Goal: Transaction & Acquisition: Obtain resource

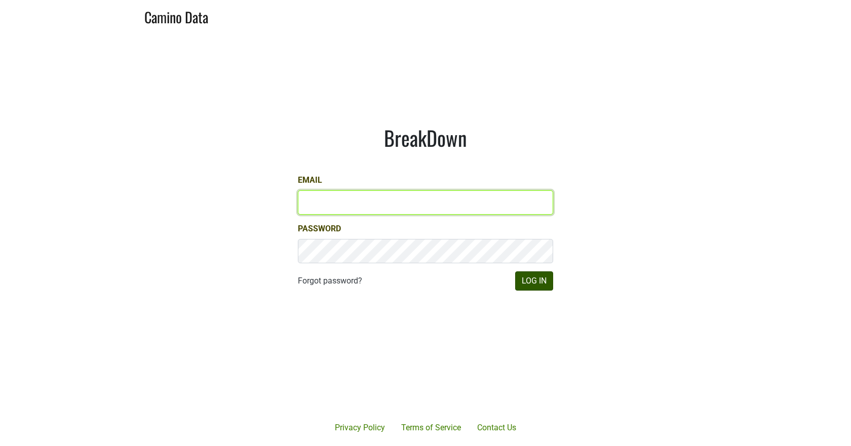
type input "[EMAIL_ADDRESS][DOMAIN_NAME]"
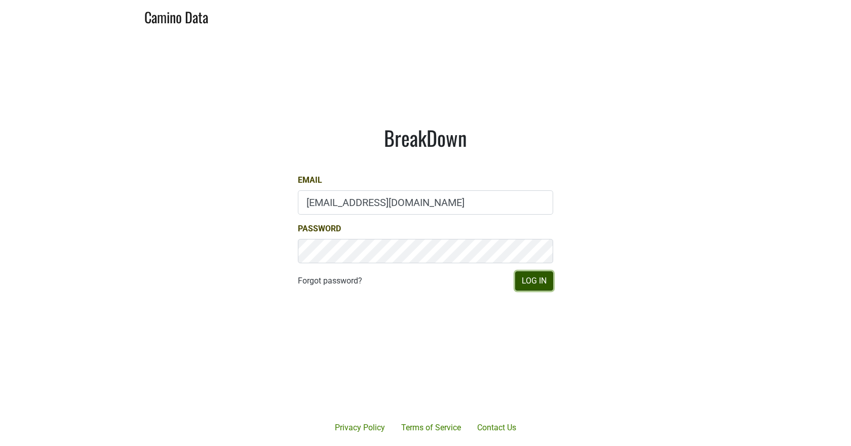
click at [533, 287] on button "Log In" at bounding box center [534, 280] width 38 height 19
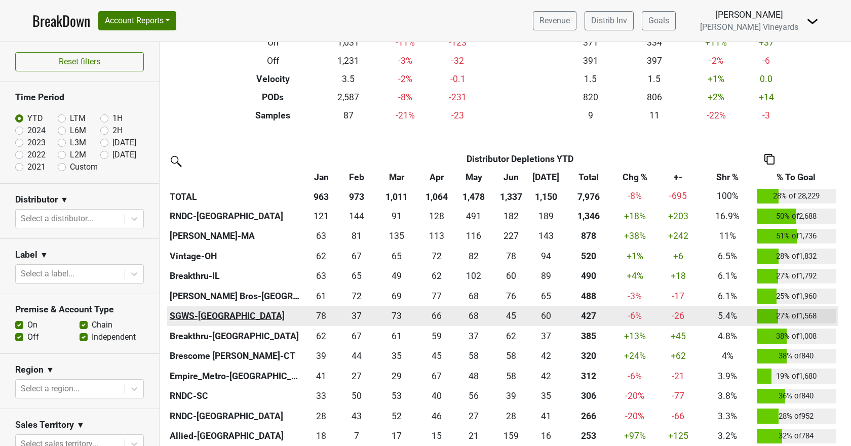
scroll to position [203, 0]
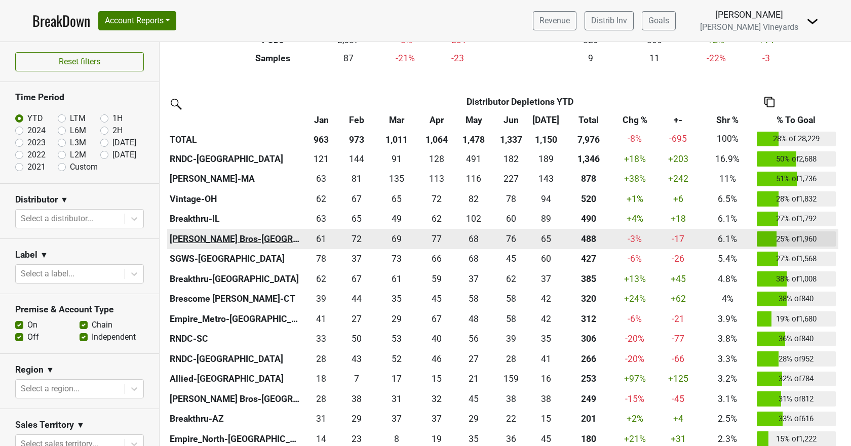
click at [189, 236] on th "[PERSON_NAME] Bros-[GEOGRAPHIC_DATA]" at bounding box center [235, 239] width 137 height 20
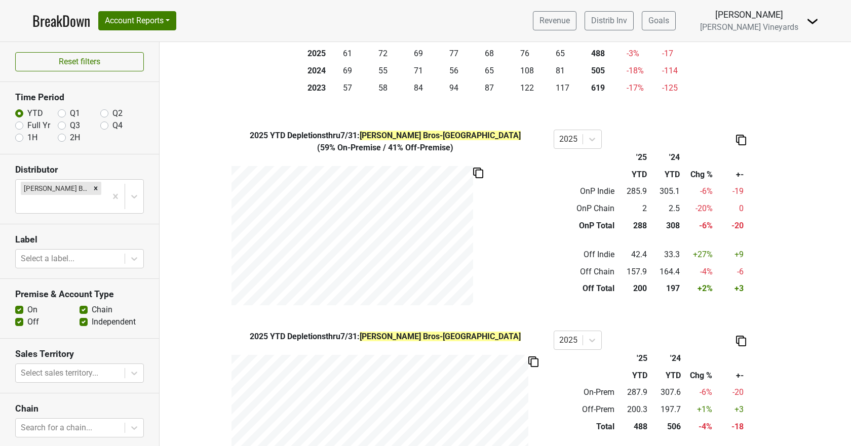
scroll to position [330, 0]
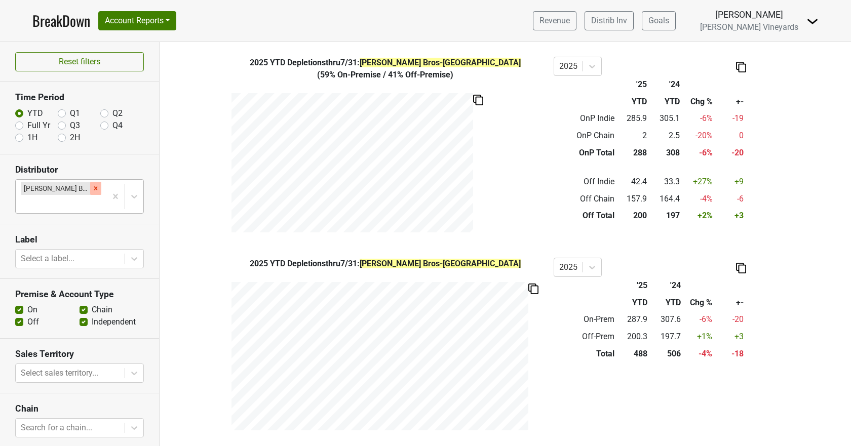
click at [94, 187] on icon "Remove Johnson Bros-MN" at bounding box center [96, 188] width 4 height 4
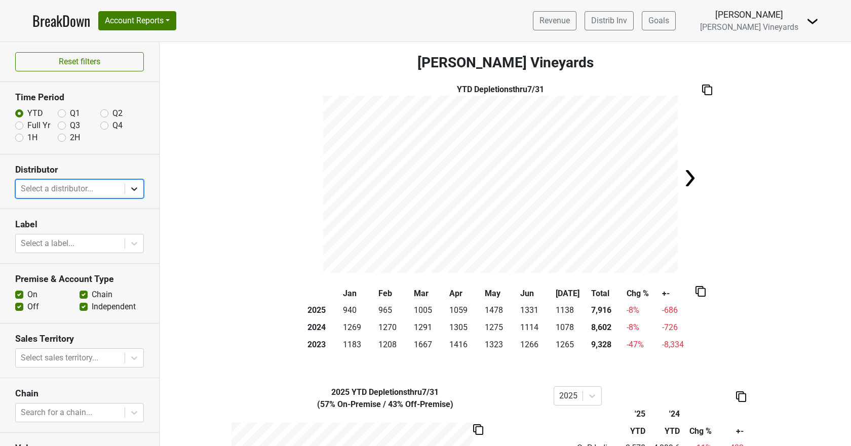
click at [129, 192] on icon at bounding box center [134, 189] width 10 height 10
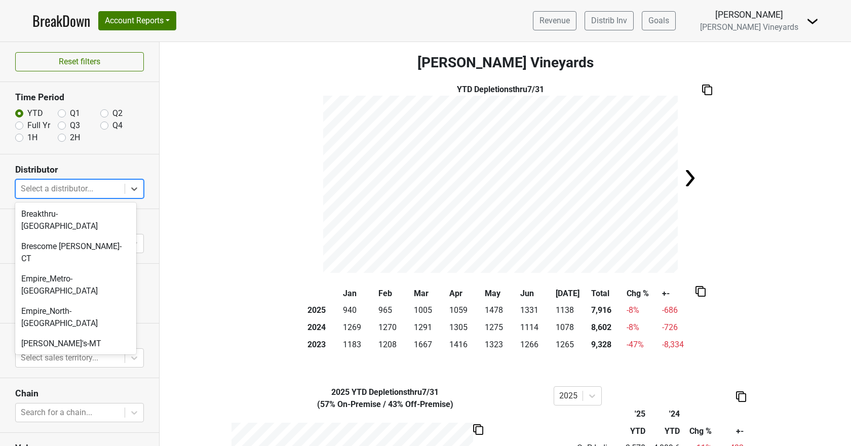
scroll to position [253, 0]
click at [62, 425] on div "[PERSON_NAME] Bros-[GEOGRAPHIC_DATA]" at bounding box center [75, 441] width 121 height 32
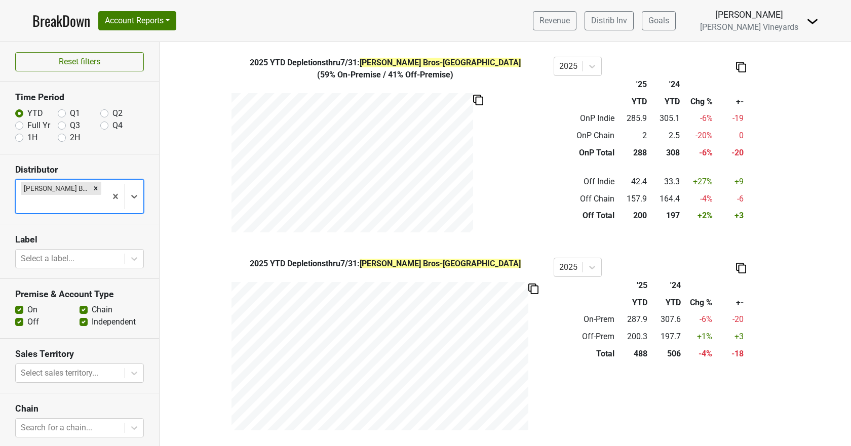
scroll to position [0, 0]
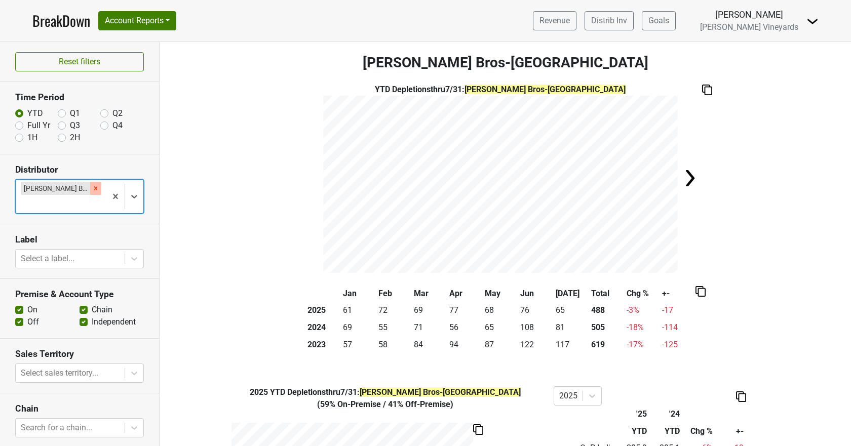
click at [94, 188] on icon "Remove Johnson Bros-MN" at bounding box center [96, 188] width 4 height 4
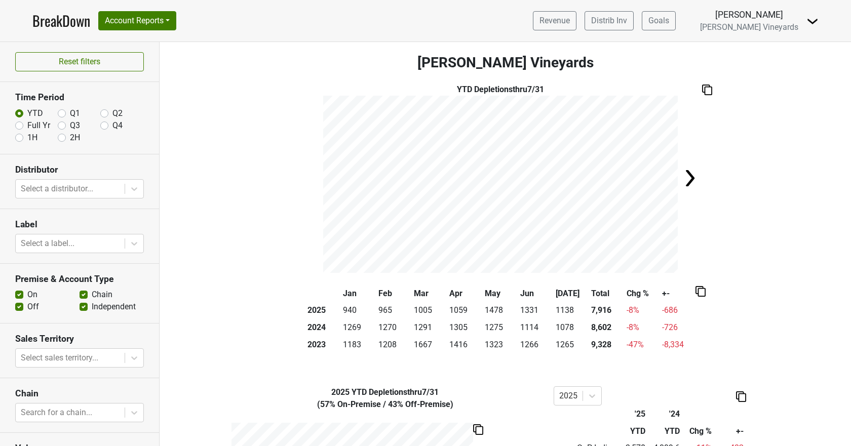
click at [51, 18] on link "BreakDown" at bounding box center [61, 20] width 58 height 21
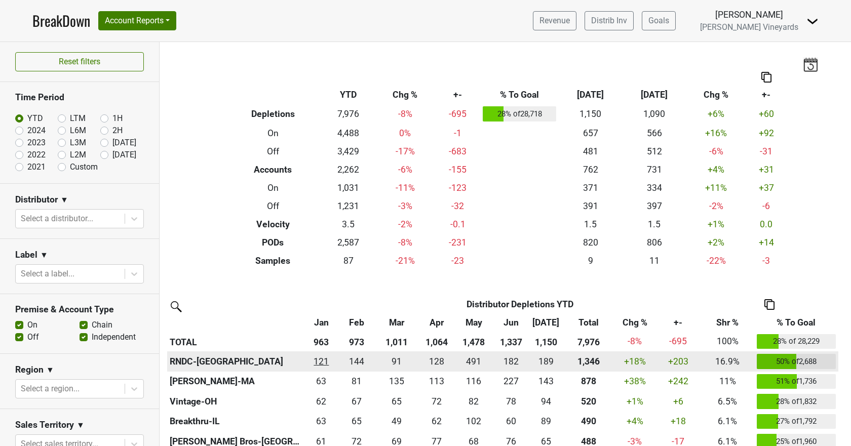
scroll to position [152, 0]
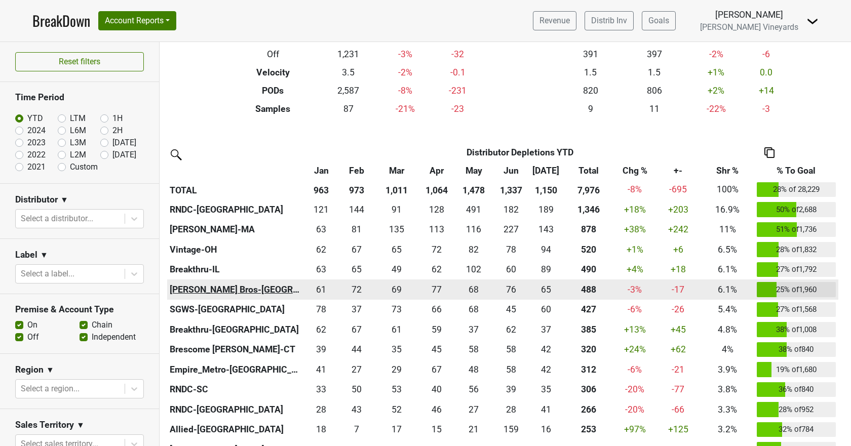
click at [185, 289] on th "[PERSON_NAME] Bros-[GEOGRAPHIC_DATA]" at bounding box center [235, 290] width 137 height 20
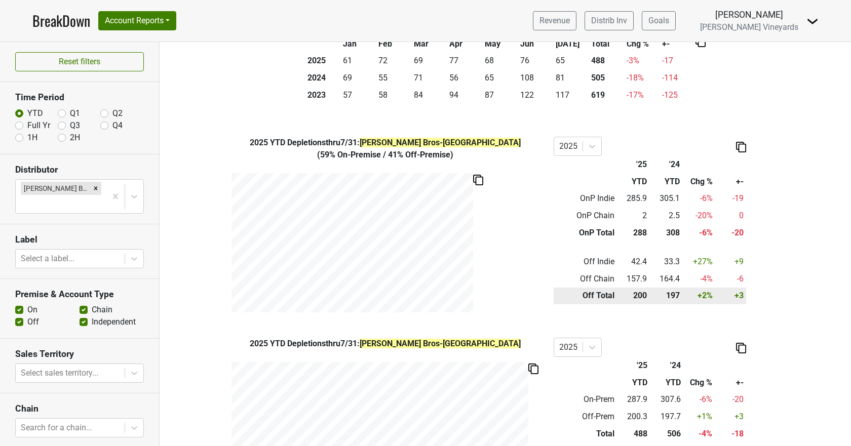
scroll to position [76, 0]
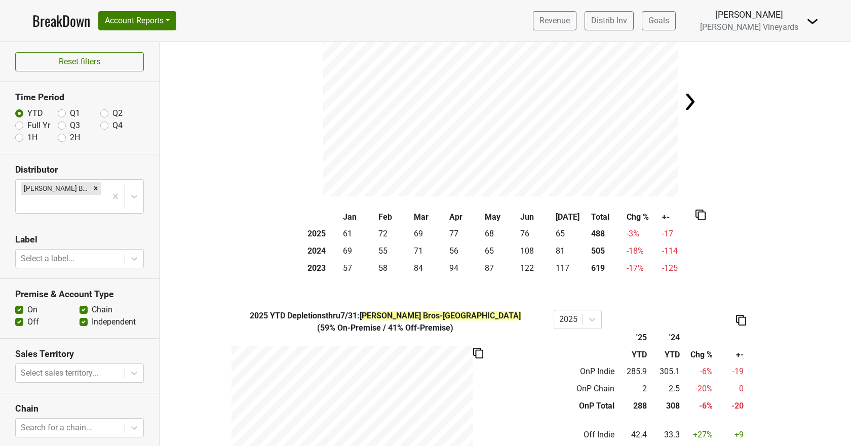
click at [689, 103] on img at bounding box center [690, 102] width 20 height 20
click at [309, 99] on img at bounding box center [311, 102] width 20 height 20
click at [699, 210] on img at bounding box center [700, 215] width 10 height 11
click at [695, 182] on div "Copy as Image" at bounding box center [696, 181] width 51 height 15
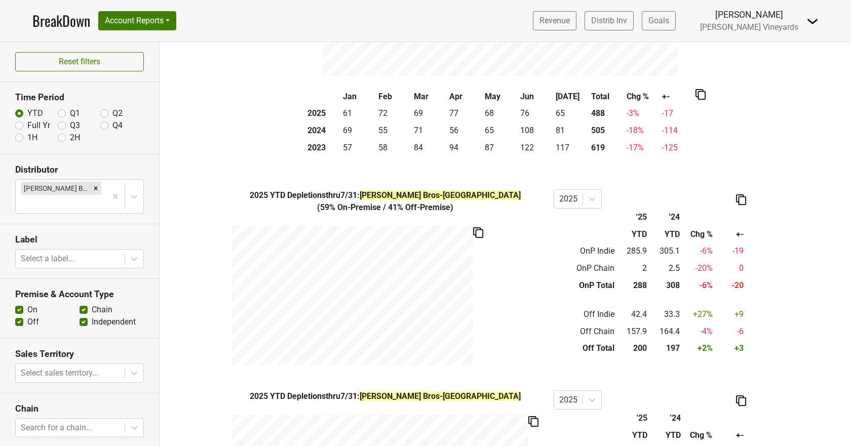
scroll to position [304, 0]
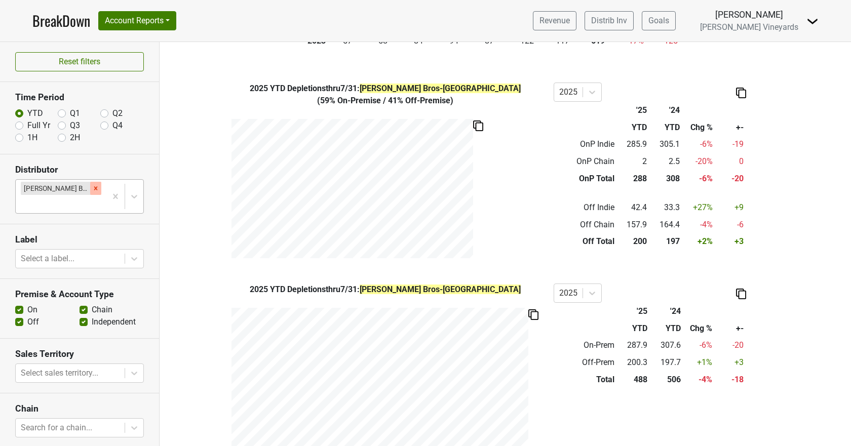
click at [94, 187] on icon "Remove Johnson Bros-MN" at bounding box center [96, 188] width 4 height 4
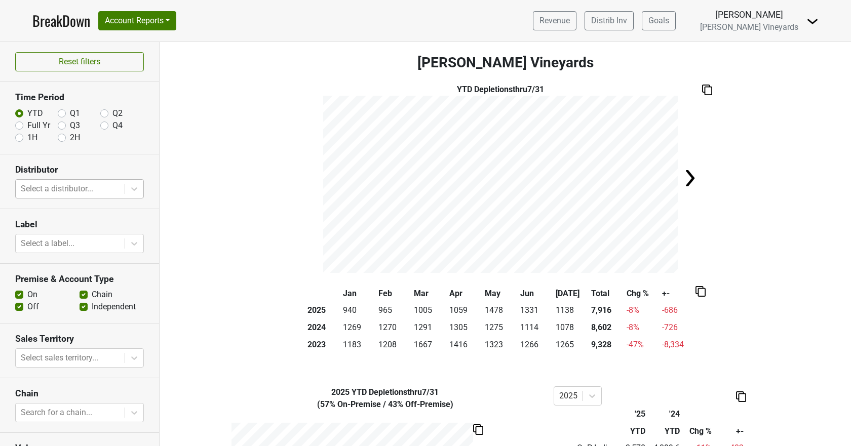
click at [64, 24] on link "BreakDown" at bounding box center [61, 20] width 58 height 21
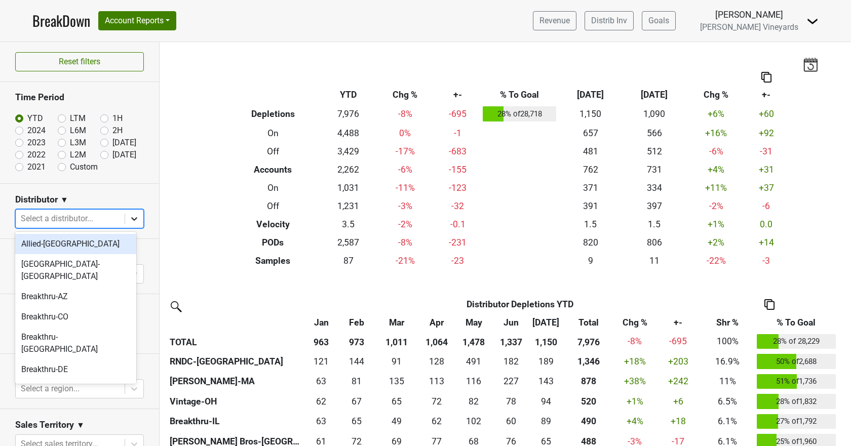
click at [131, 220] on icon at bounding box center [134, 219] width 10 height 10
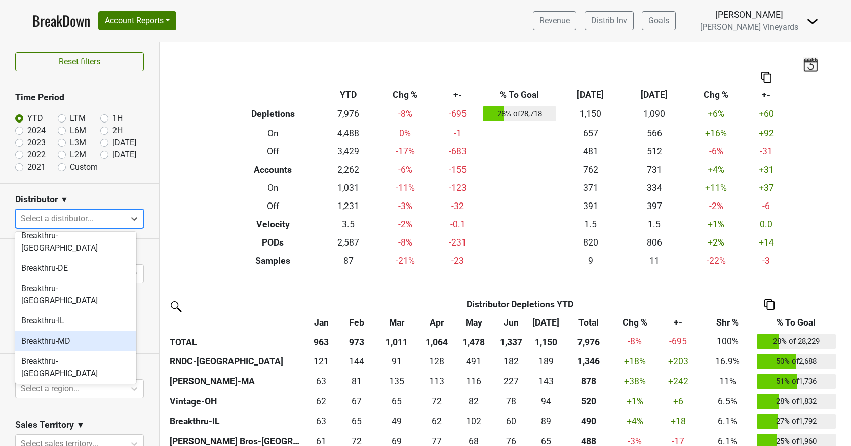
scroll to position [253, 0]
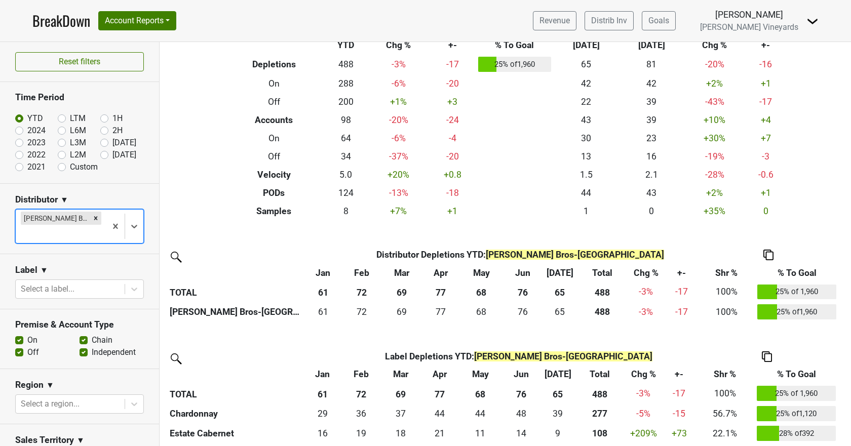
scroll to position [93, 0]
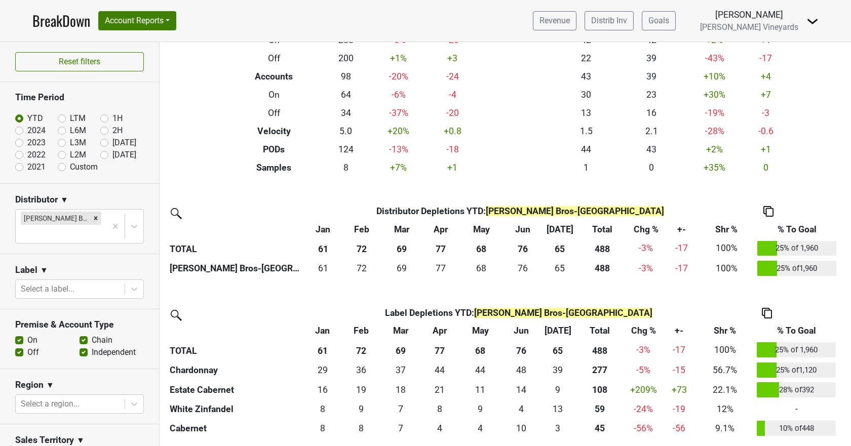
click at [767, 312] on img at bounding box center [767, 313] width 10 height 11
click at [754, 263] on div "Copy as Image" at bounding box center [767, 265] width 52 height 15
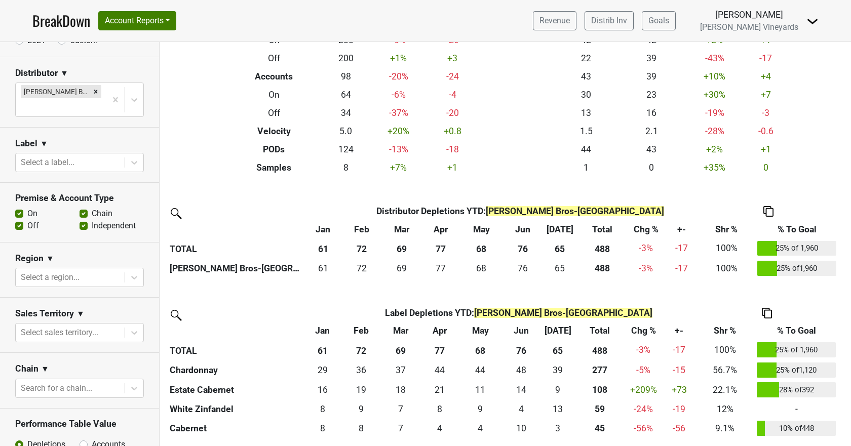
scroll to position [0, 0]
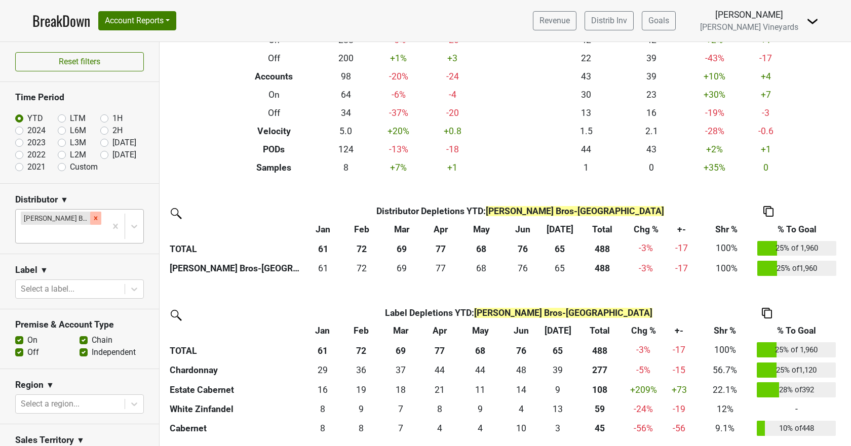
click at [92, 219] on icon "Remove Johnson Bros-MN" at bounding box center [95, 218] width 7 height 7
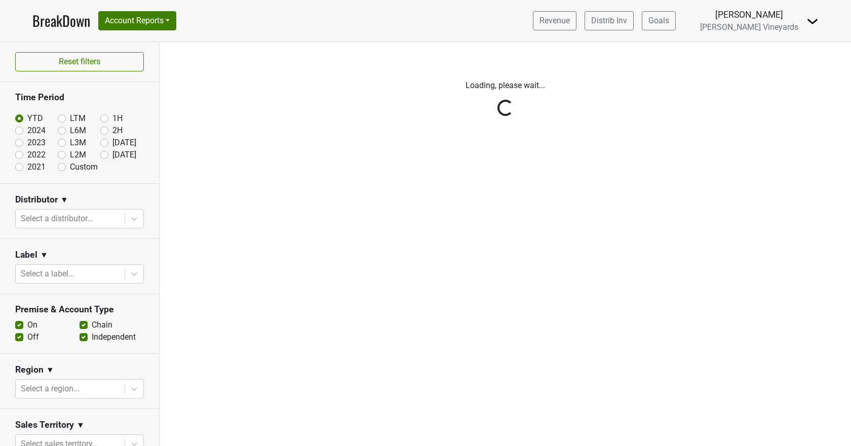
click at [72, 23] on link "BreakDown" at bounding box center [61, 20] width 58 height 21
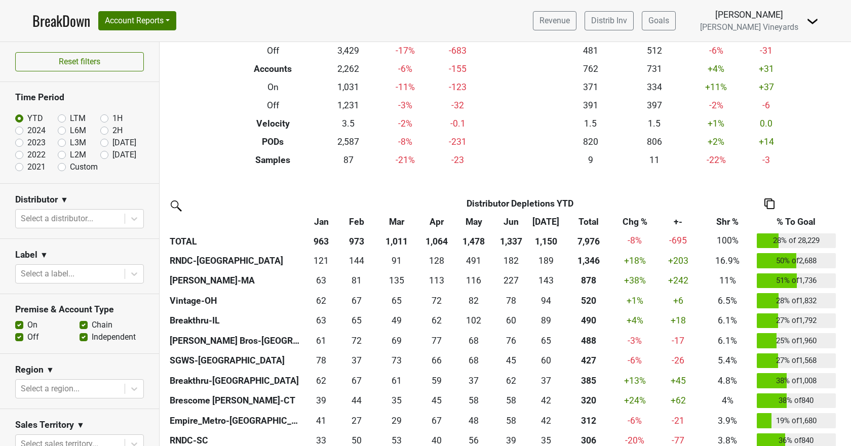
scroll to position [101, 0]
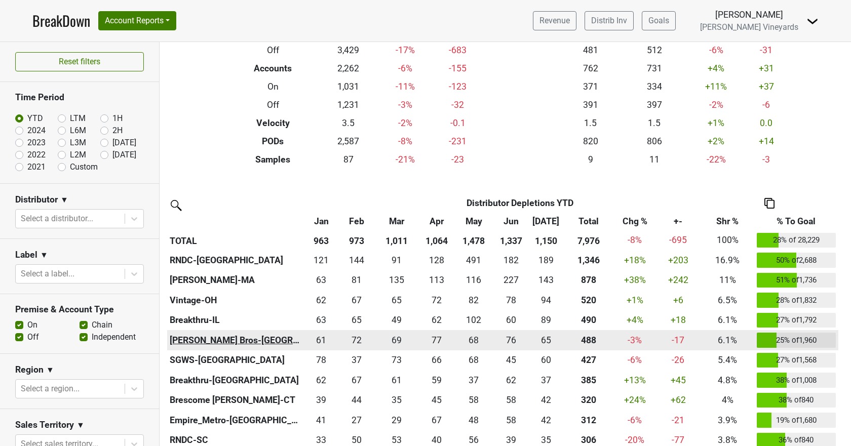
click at [208, 345] on th "Johnson Bros-MN" at bounding box center [235, 340] width 137 height 20
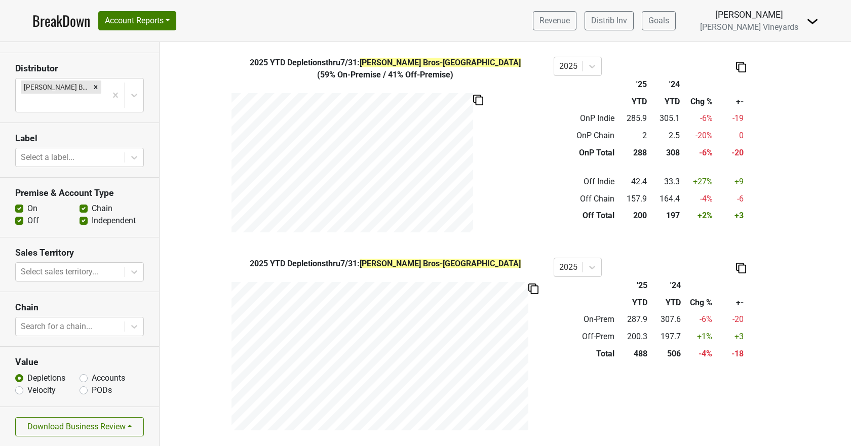
scroll to position [102, 0]
click at [67, 428] on button "Download Business Review" at bounding box center [79, 426] width 129 height 19
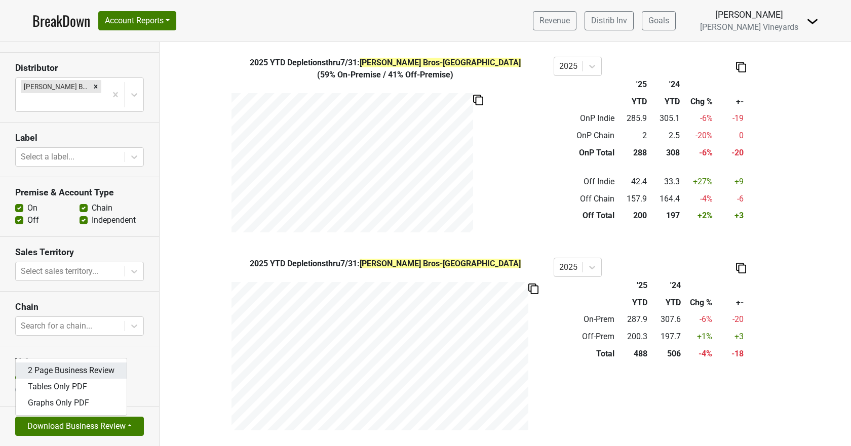
click at [91, 370] on link "2 Page Business Review" at bounding box center [71, 371] width 111 height 16
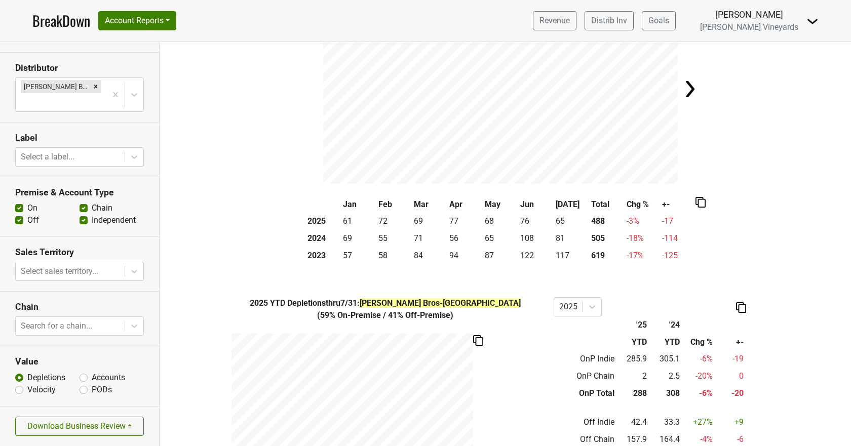
scroll to position [0, 0]
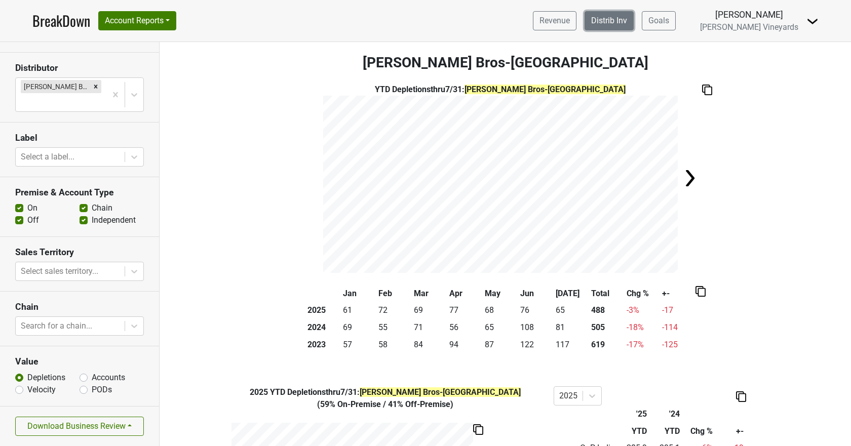
click at [634, 23] on link "Distrib Inv" at bounding box center [609, 20] width 49 height 19
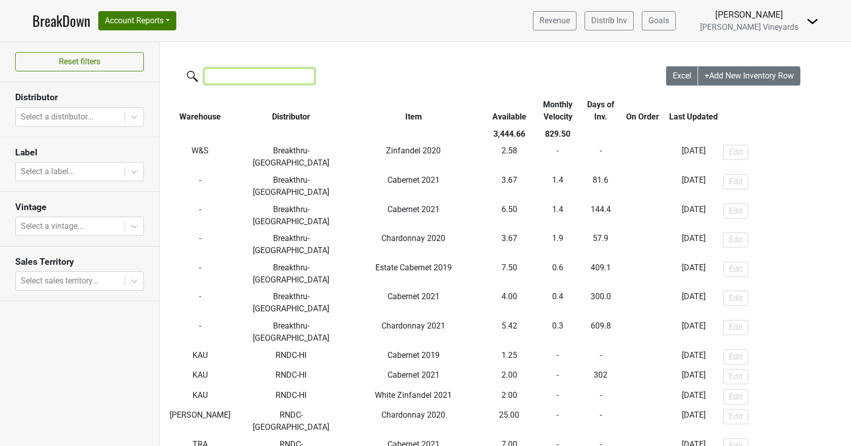
click at [246, 74] on input "search" at bounding box center [259, 76] width 110 height 16
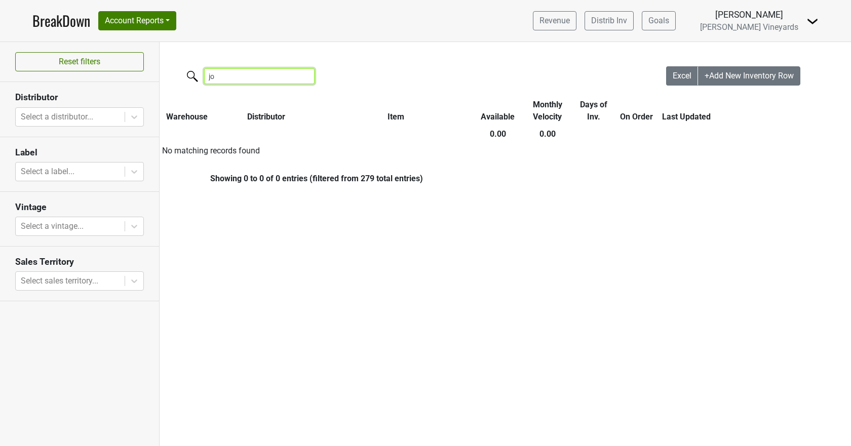
type input "j"
type input "phil"
click at [634, 17] on link "Distrib Inv" at bounding box center [609, 20] width 49 height 19
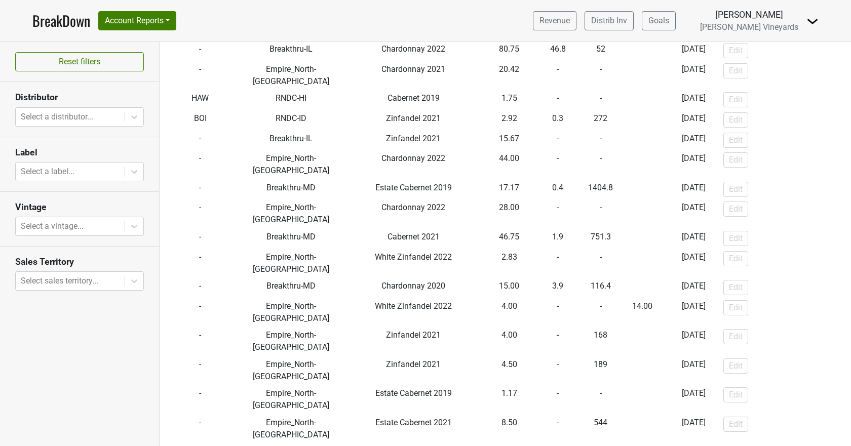
scroll to position [1516, 0]
